Goal: Transaction & Acquisition: Purchase product/service

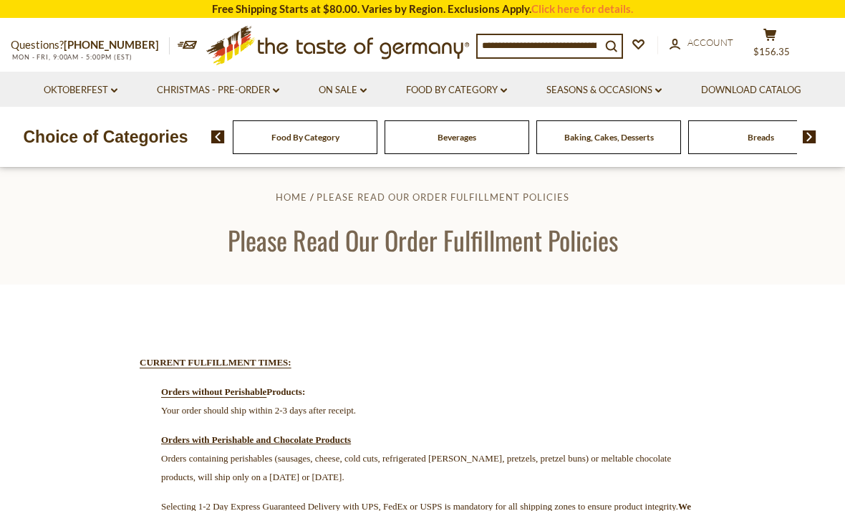
click at [779, 40] on button "cart $156.35" at bounding box center [770, 46] width 43 height 36
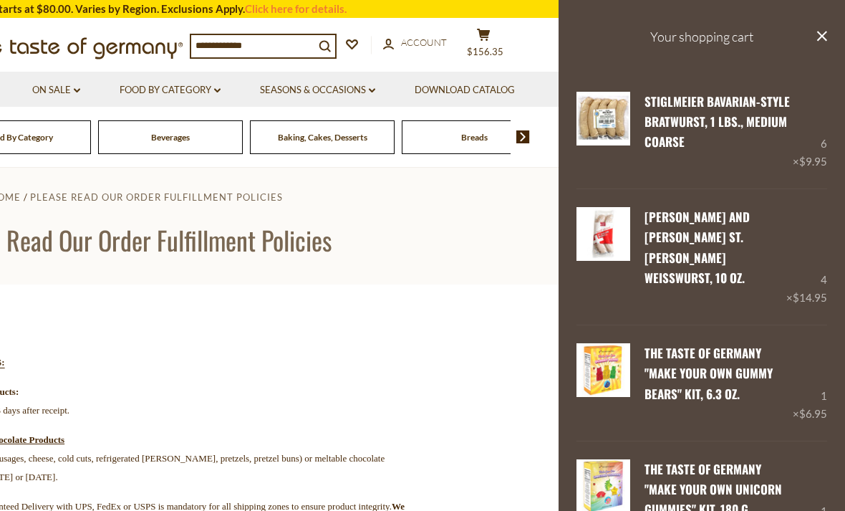
click at [655, 292] on link "Edit" at bounding box center [657, 298] width 24 height 13
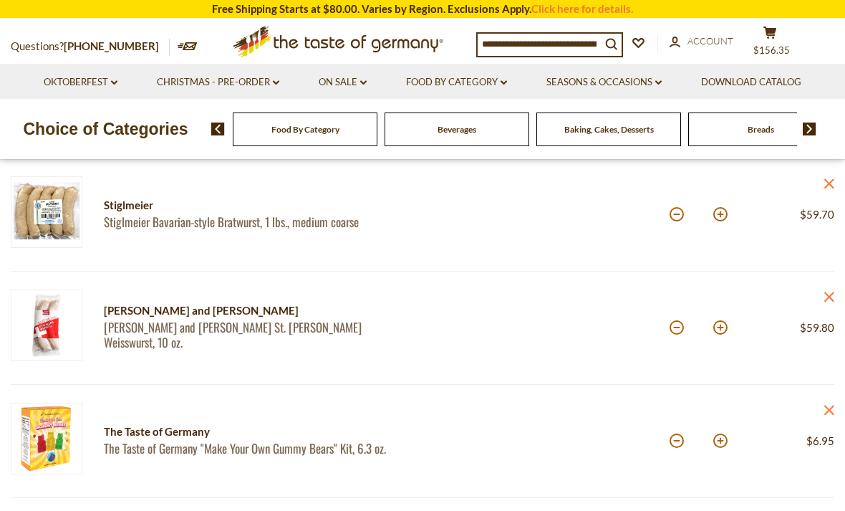
scroll to position [189, 0]
click at [678, 334] on button at bounding box center [677, 327] width 14 height 14
type input "*"
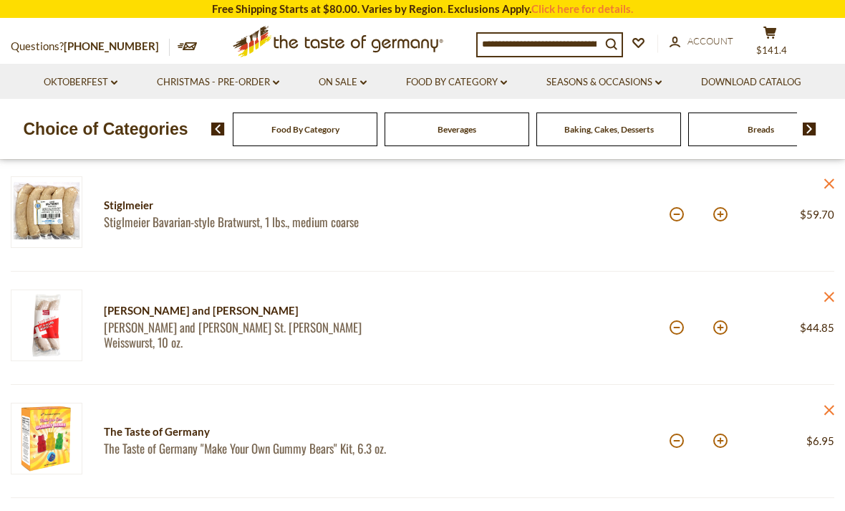
click at [679, 331] on button at bounding box center [677, 327] width 14 height 14
type input "*"
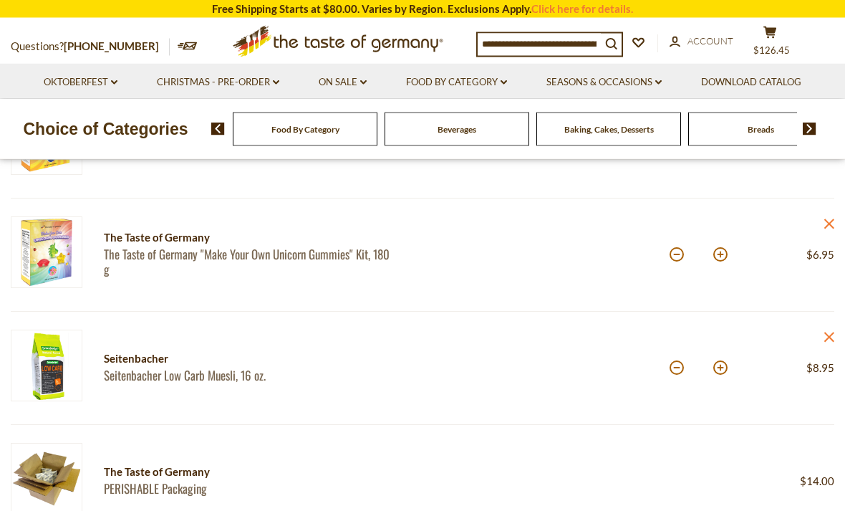
scroll to position [481, 0]
click at [830, 338] on icon "close" at bounding box center [829, 336] width 11 height 11
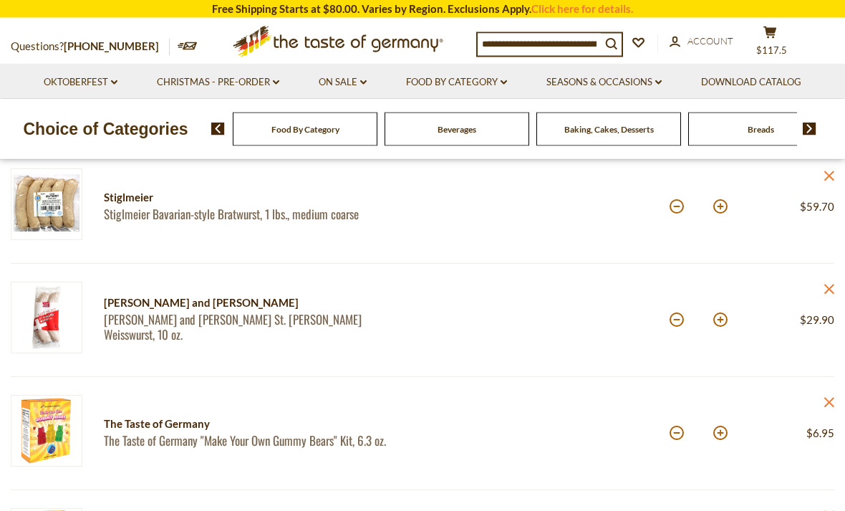
scroll to position [189, 0]
click at [716, 325] on button at bounding box center [721, 319] width 14 height 14
type input "*"
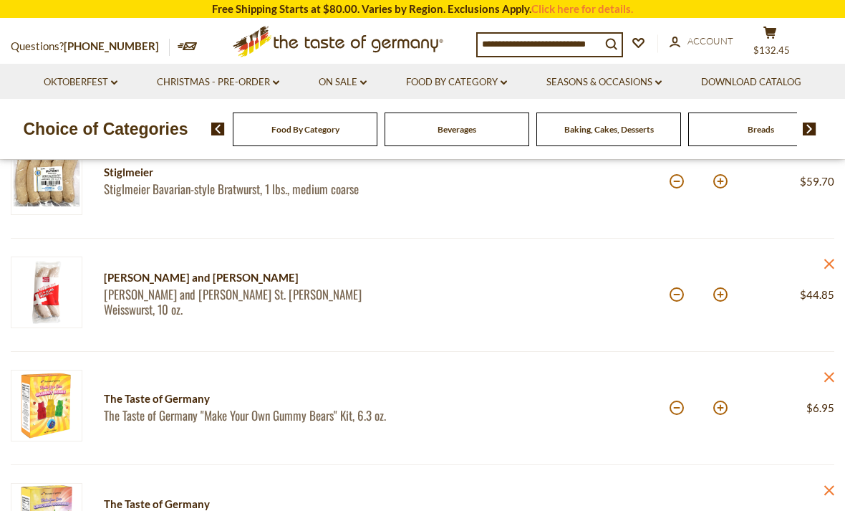
scroll to position [215, 0]
click at [724, 299] on button at bounding box center [721, 294] width 14 height 14
type input "*"
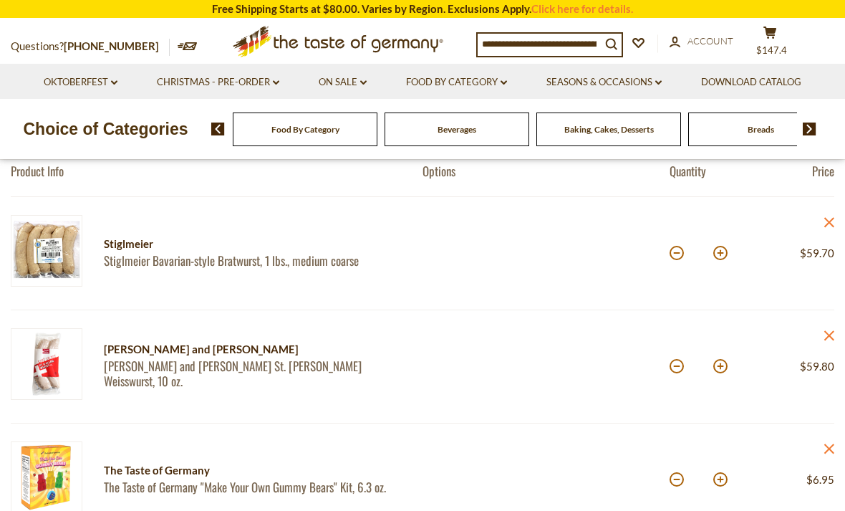
scroll to position [137, 0]
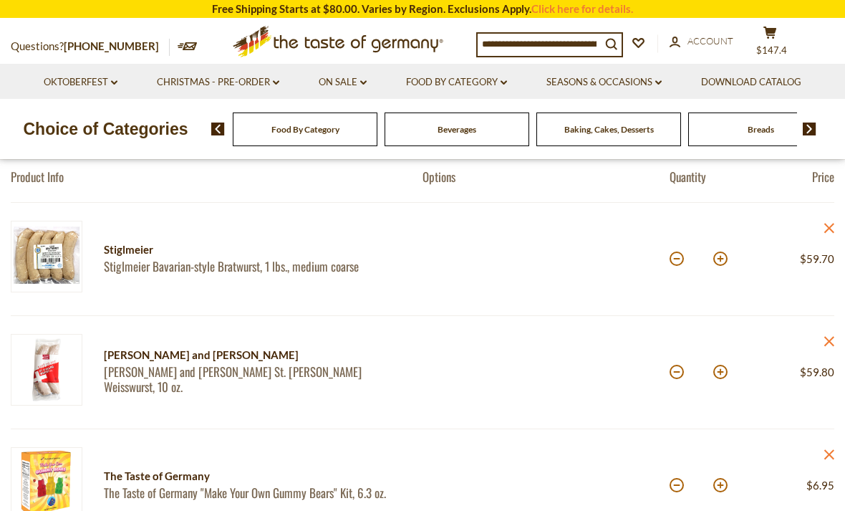
click at [719, 255] on button at bounding box center [721, 258] width 14 height 14
type input "*"
click at [680, 372] on button at bounding box center [677, 372] width 14 height 14
type input "*"
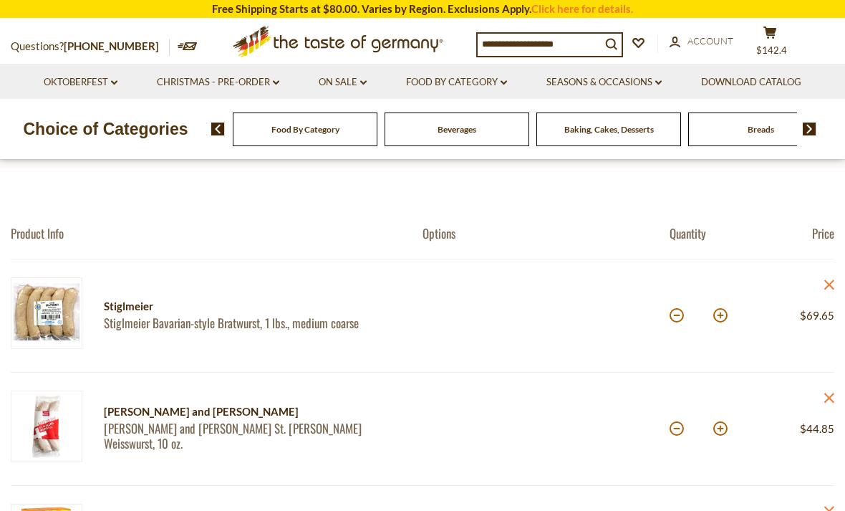
scroll to position [80, 0]
click at [678, 426] on button at bounding box center [677, 429] width 14 height 14
type input "*"
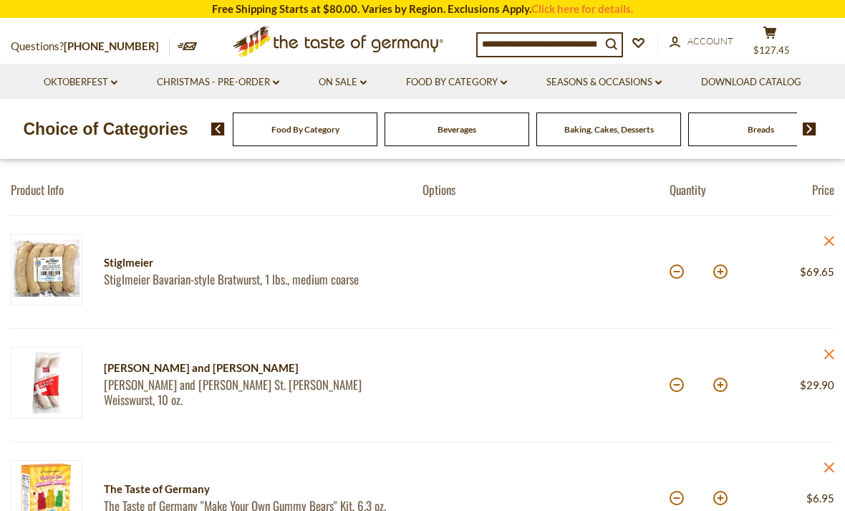
scroll to position [123, 0]
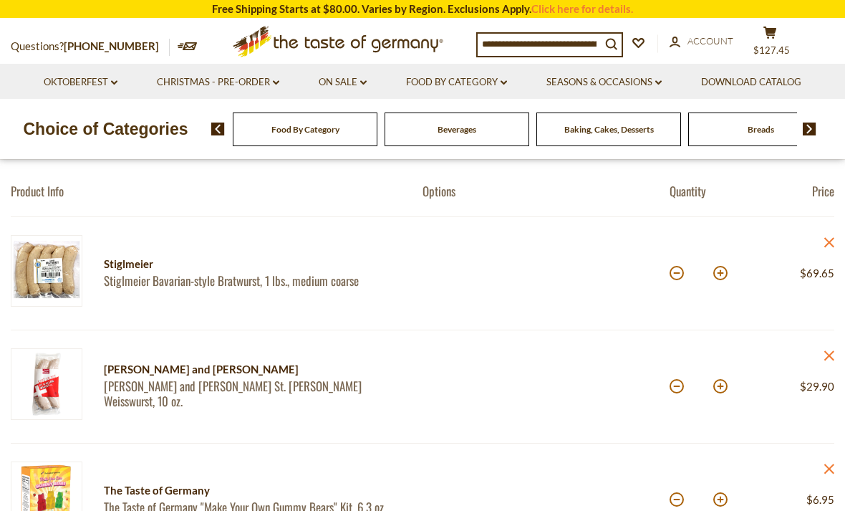
click at [680, 274] on button at bounding box center [677, 273] width 14 height 14
type input "*"
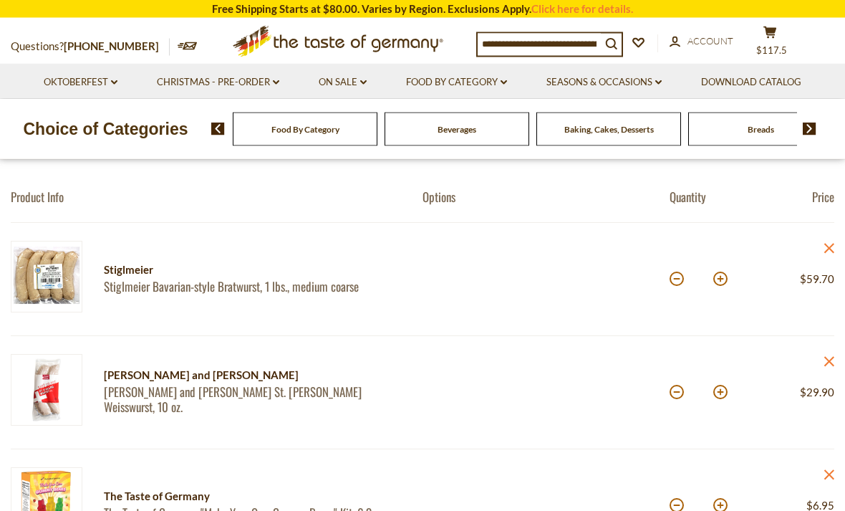
scroll to position [126, 0]
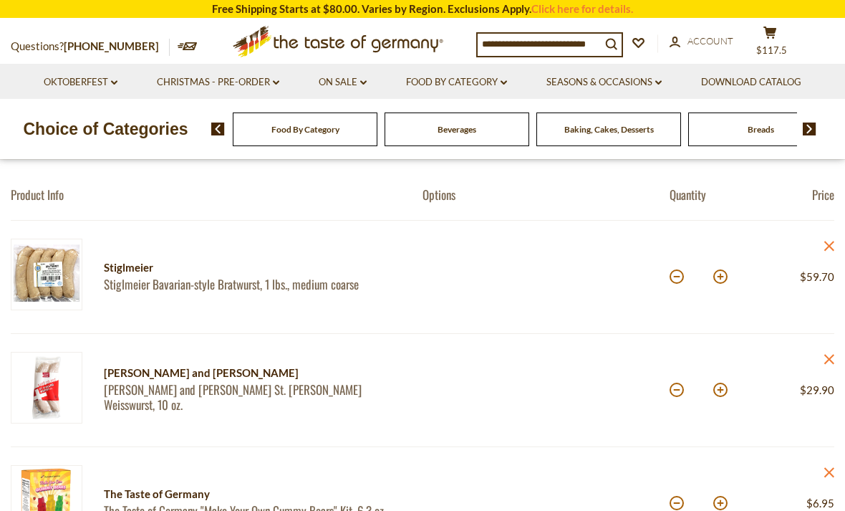
click at [726, 280] on button at bounding box center [721, 276] width 14 height 14
type input "*"
click at [677, 289] on div "*" at bounding box center [699, 276] width 58 height 39
click at [679, 277] on button at bounding box center [677, 276] width 14 height 14
type input "*"
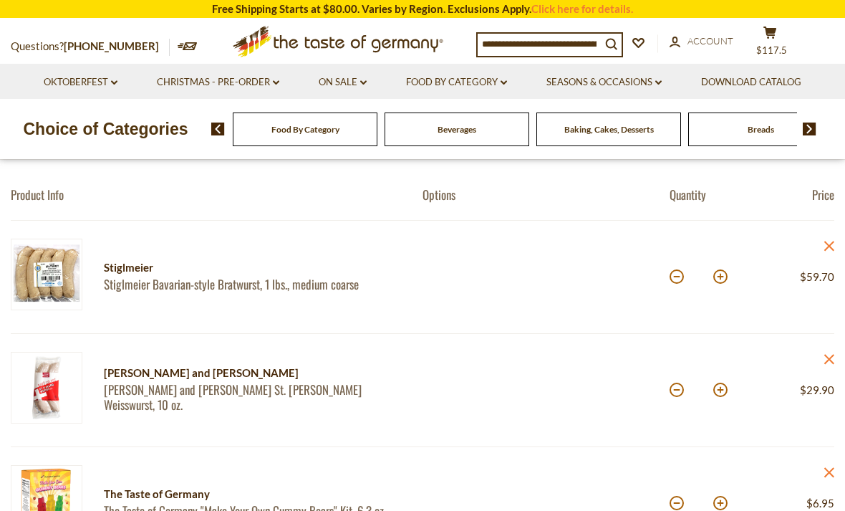
click at [725, 394] on button at bounding box center [721, 390] width 14 height 14
type input "*"
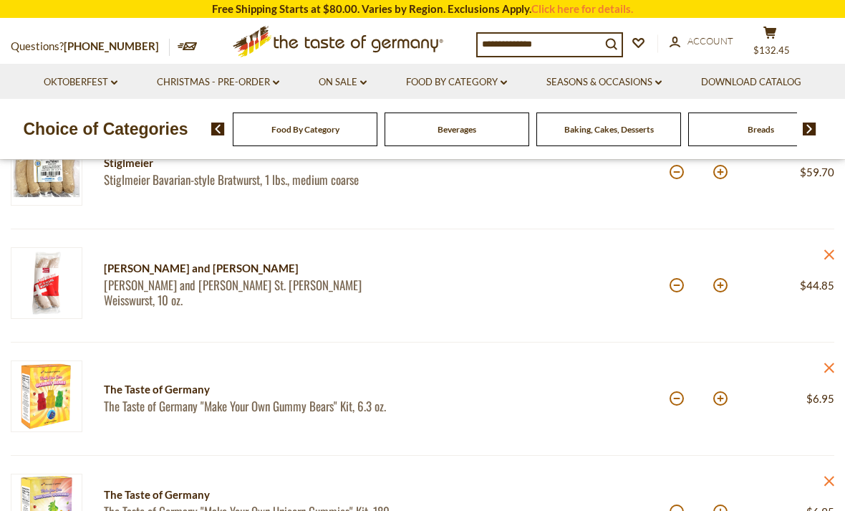
scroll to position [213, 0]
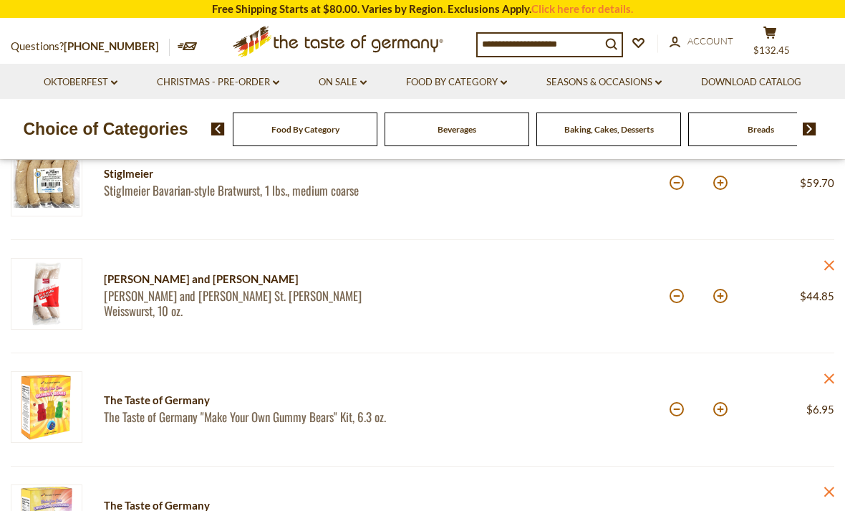
click at [731, 294] on div "Quantity: *" at bounding box center [711, 296] width 82 height 77
click at [726, 293] on button at bounding box center [721, 296] width 14 height 14
type input "*"
click at [678, 186] on button at bounding box center [677, 183] width 14 height 14
type input "*"
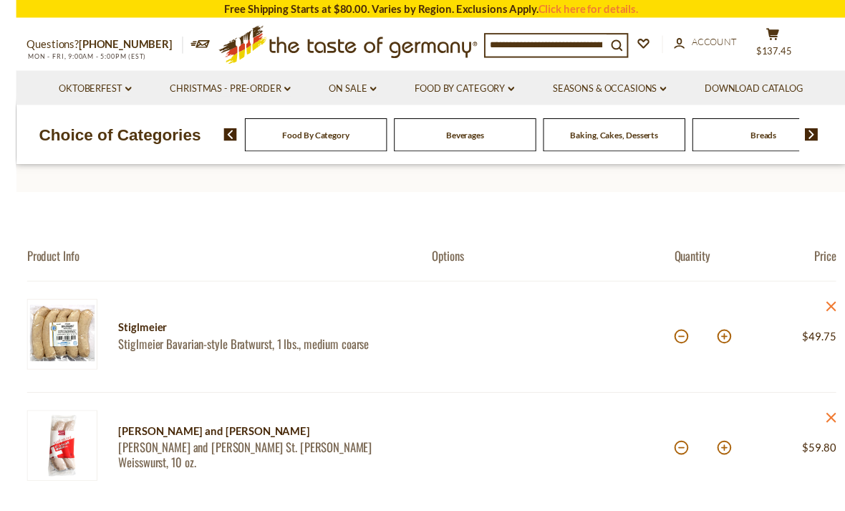
scroll to position [59, 0]
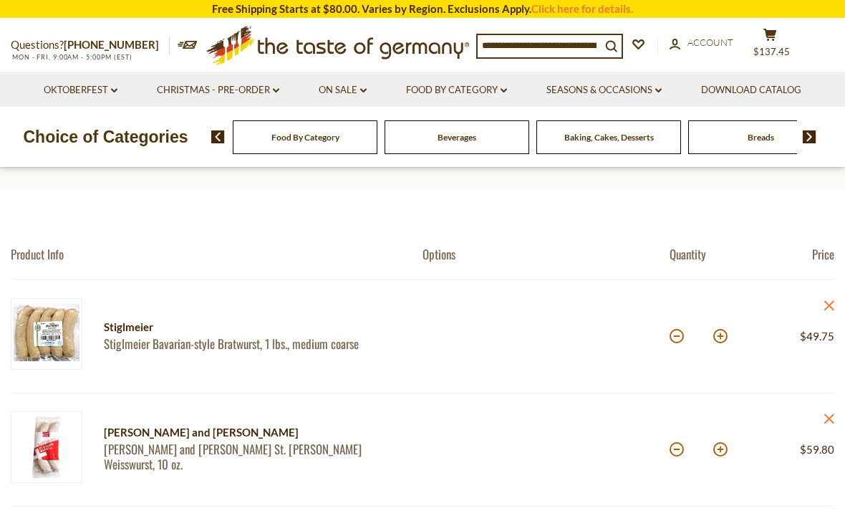
click at [725, 335] on button at bounding box center [721, 336] width 14 height 14
type input "*"
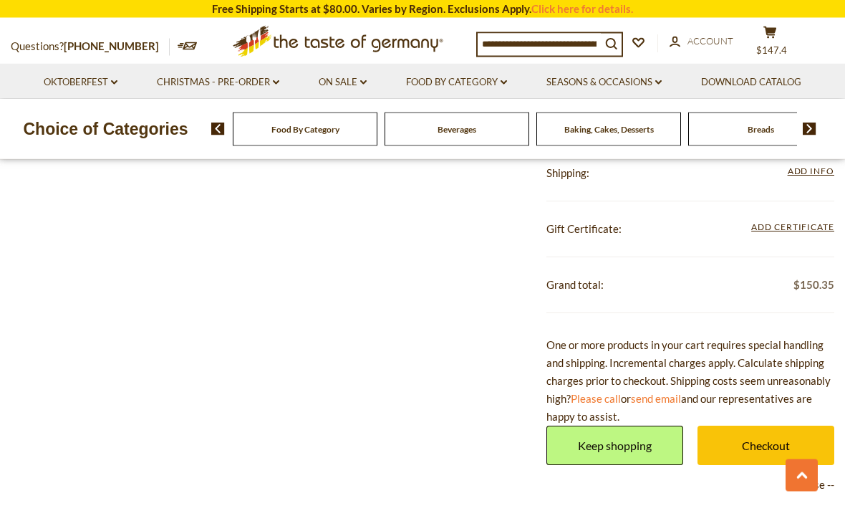
scroll to position [874, 0]
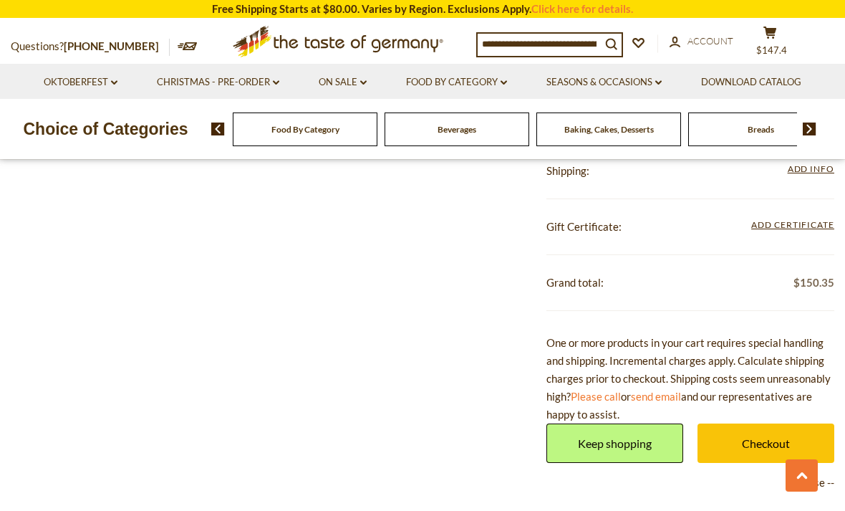
click at [763, 437] on link "Checkout" at bounding box center [766, 442] width 137 height 39
